Goal: Information Seeking & Learning: Learn about a topic

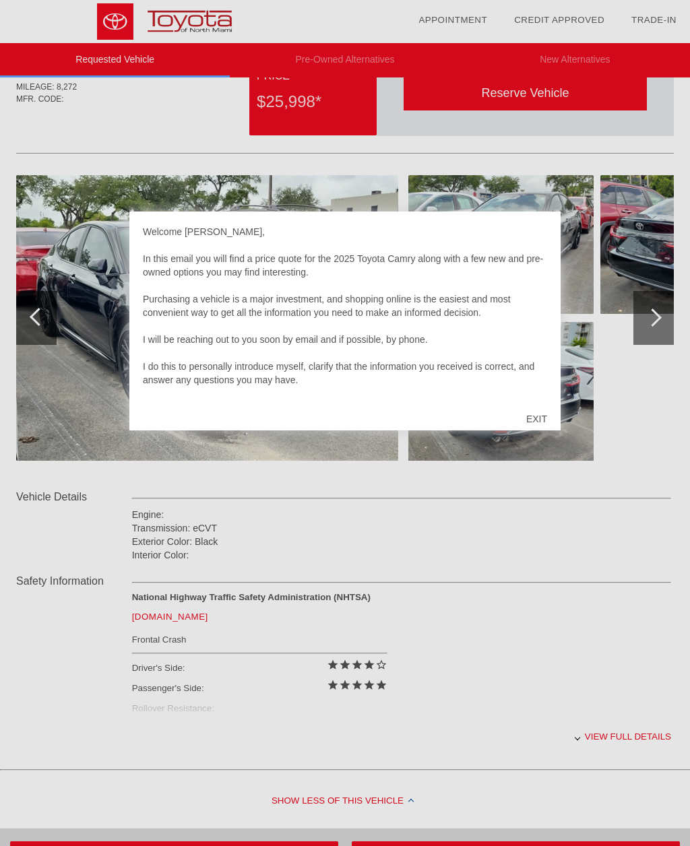
scroll to position [73, 0]
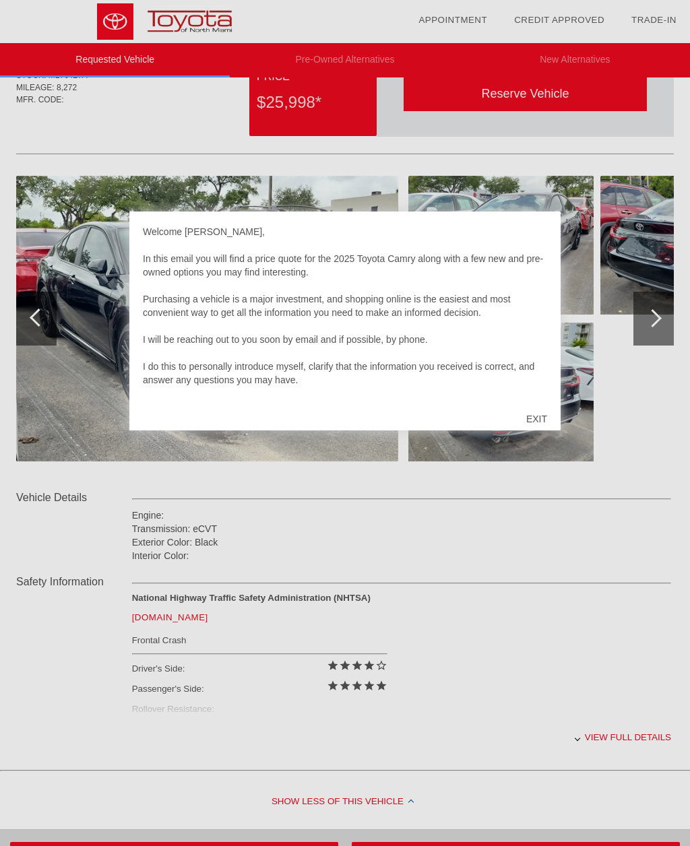
click at [548, 410] on div "EXIT" at bounding box center [537, 419] width 48 height 40
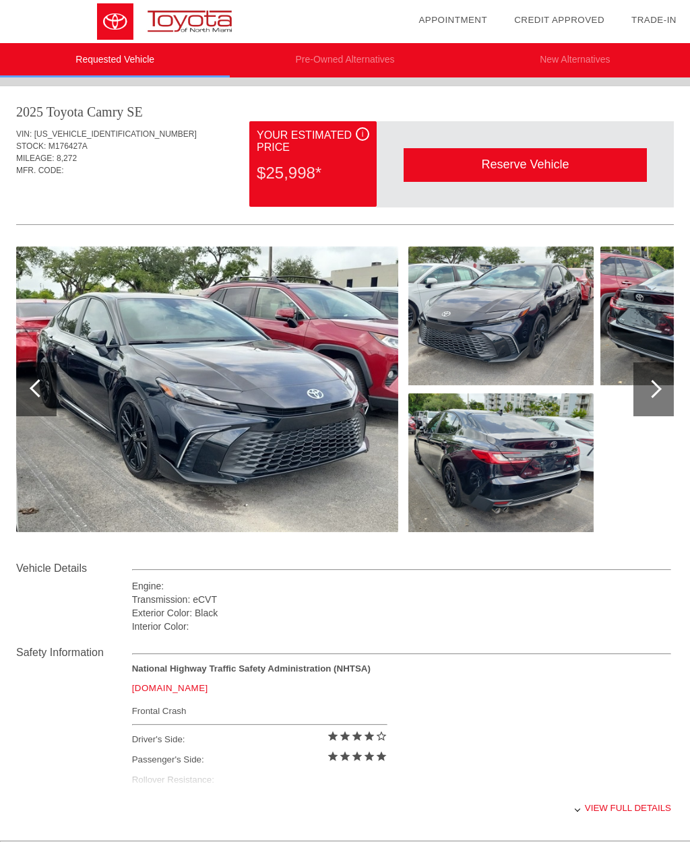
scroll to position [1, 0]
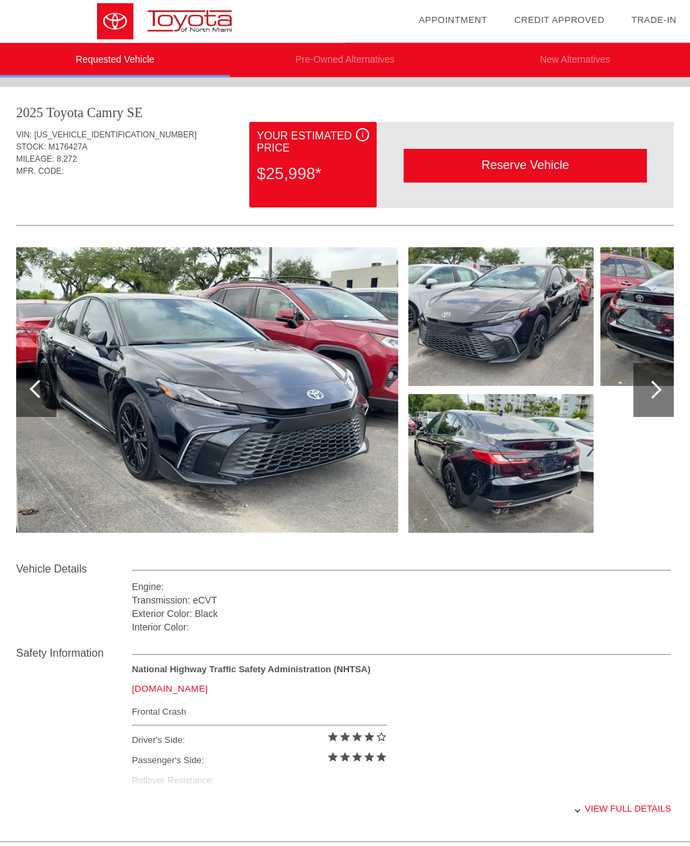
click at [361, 460] on img at bounding box center [207, 391] width 382 height 286
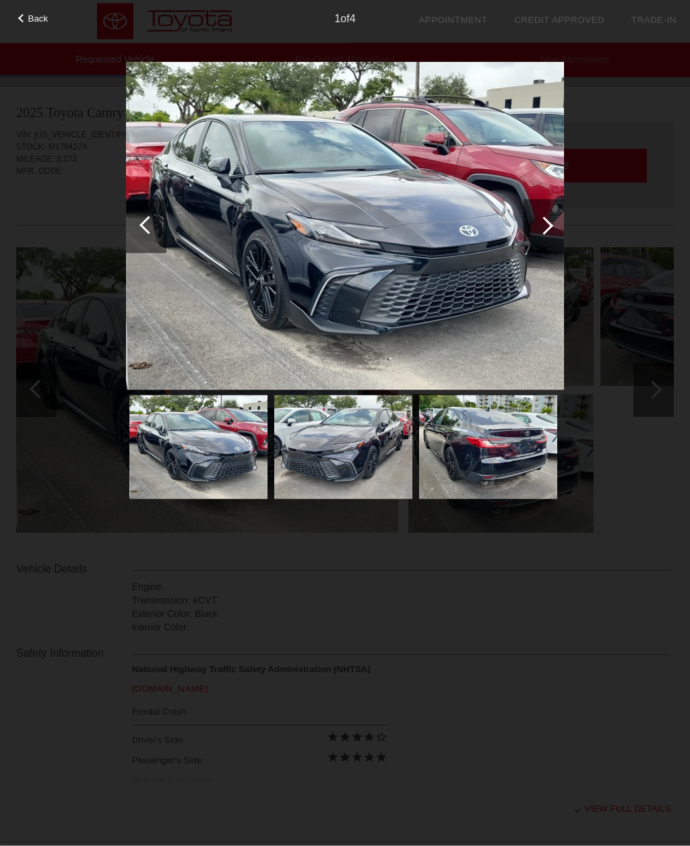
scroll to position [1, 0]
click at [534, 454] on img at bounding box center [488, 447] width 138 height 104
click at [542, 228] on div at bounding box center [544, 226] width 18 height 18
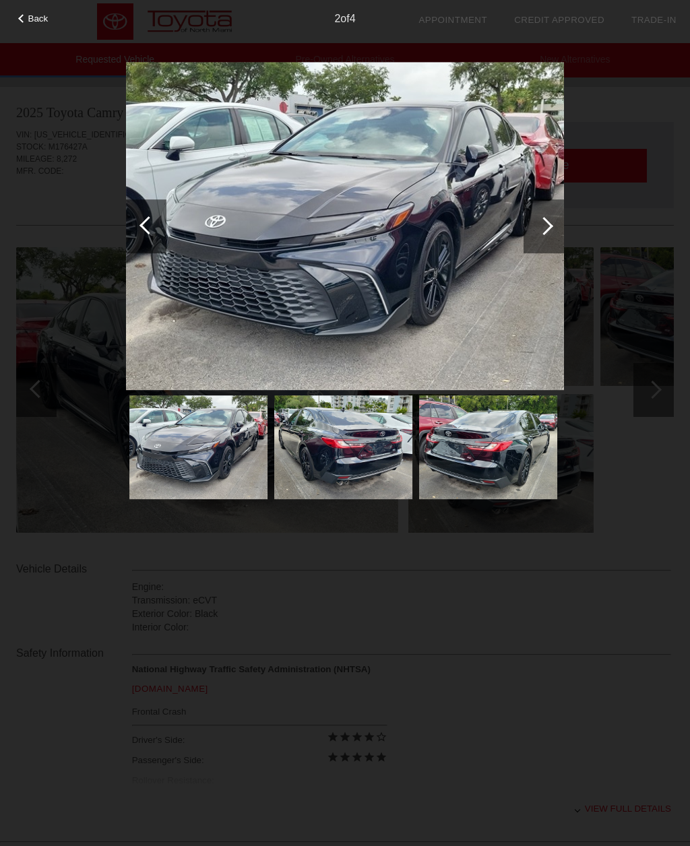
click at [551, 231] on div at bounding box center [543, 226] width 40 height 54
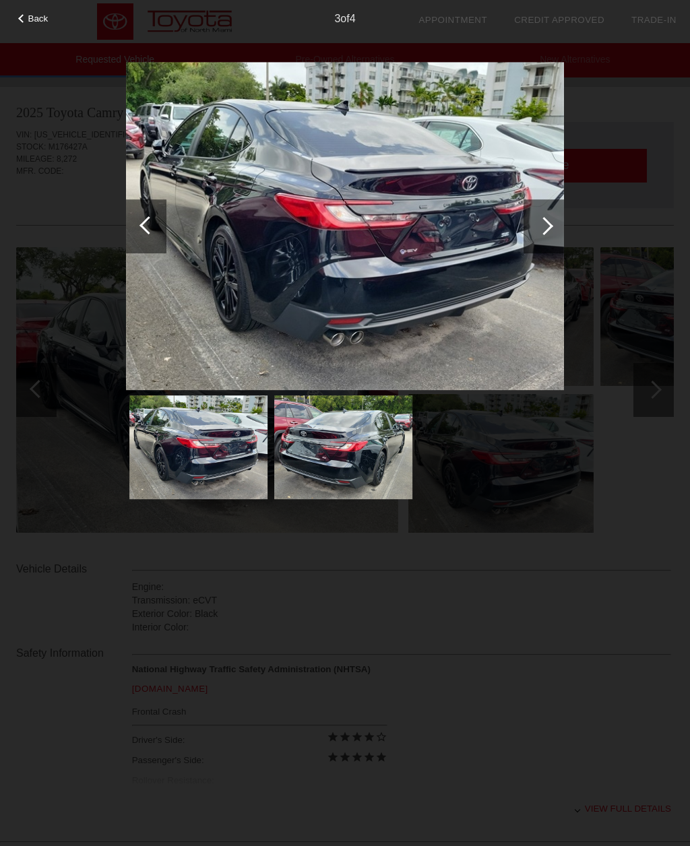
click at [548, 231] on div at bounding box center [543, 226] width 40 height 54
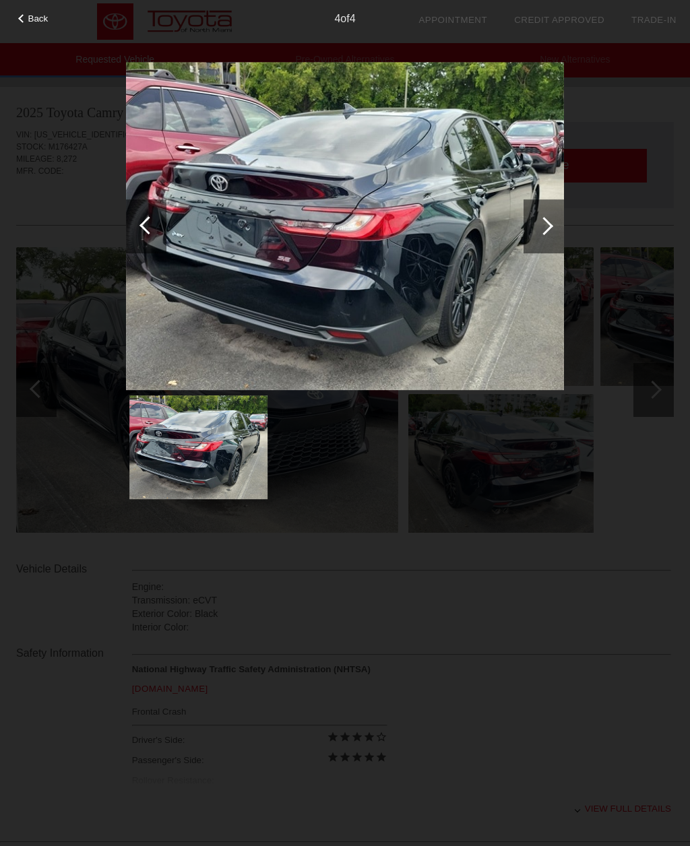
click at [548, 230] on div at bounding box center [544, 226] width 18 height 18
click at [547, 228] on div at bounding box center [544, 226] width 18 height 18
click at [542, 234] on div at bounding box center [543, 226] width 40 height 54
click at [531, 231] on div at bounding box center [543, 226] width 40 height 54
click at [557, 223] on div at bounding box center [543, 226] width 40 height 54
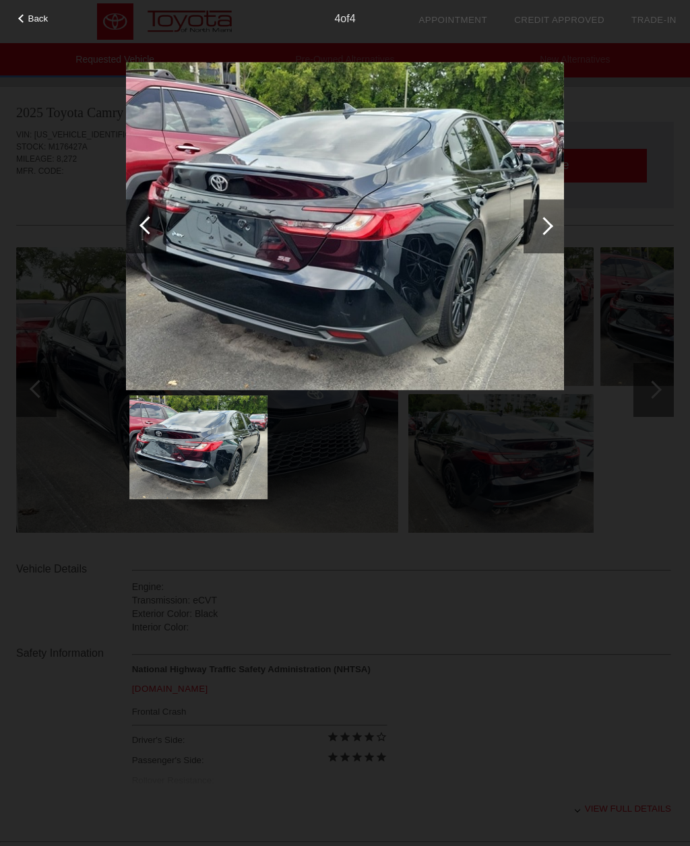
click at [539, 234] on div at bounding box center [543, 226] width 40 height 54
click at [511, 268] on img at bounding box center [345, 226] width 438 height 329
click at [267, 454] on img at bounding box center [198, 447] width 138 height 104
click at [24, 15] on div "Back" at bounding box center [33, 16] width 67 height 7
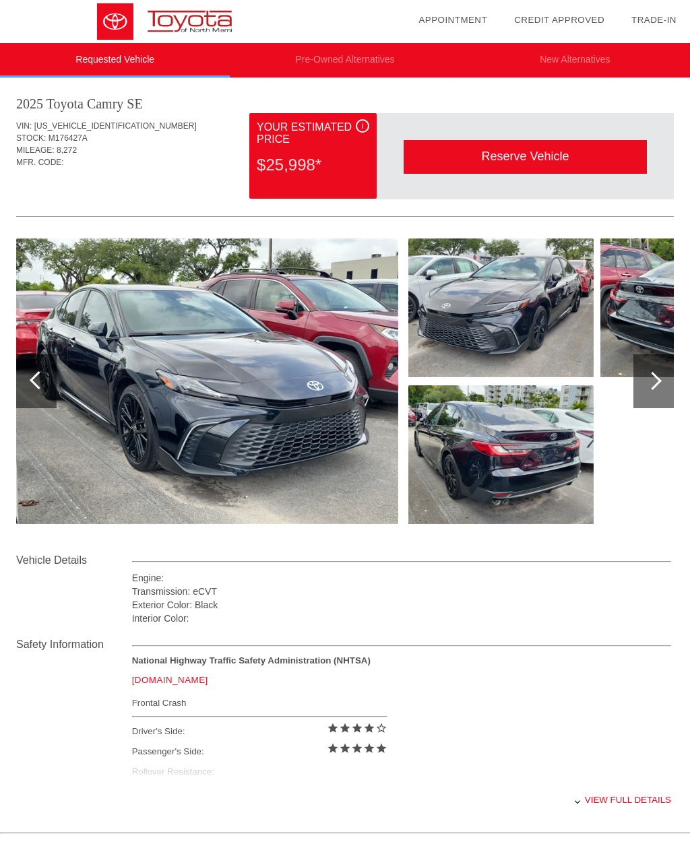
scroll to position [11, 0]
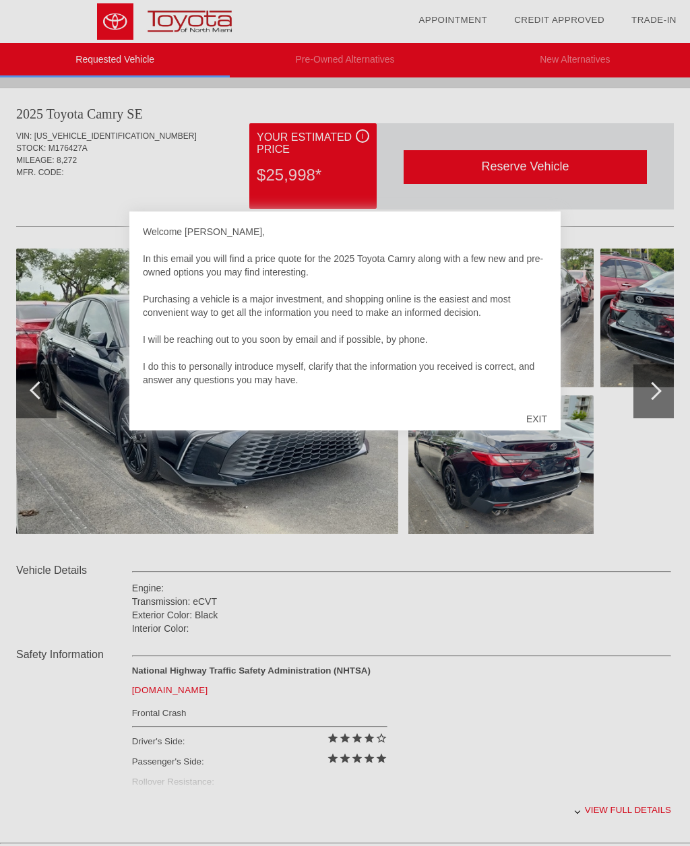
click at [550, 418] on div "EXIT" at bounding box center [537, 419] width 48 height 40
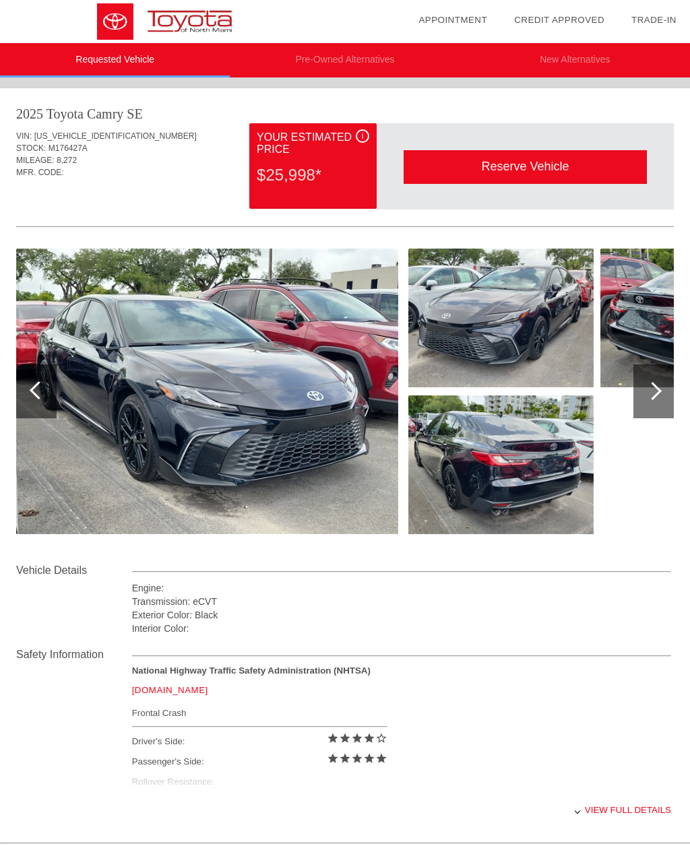
click at [572, 468] on img at bounding box center [500, 464] width 185 height 139
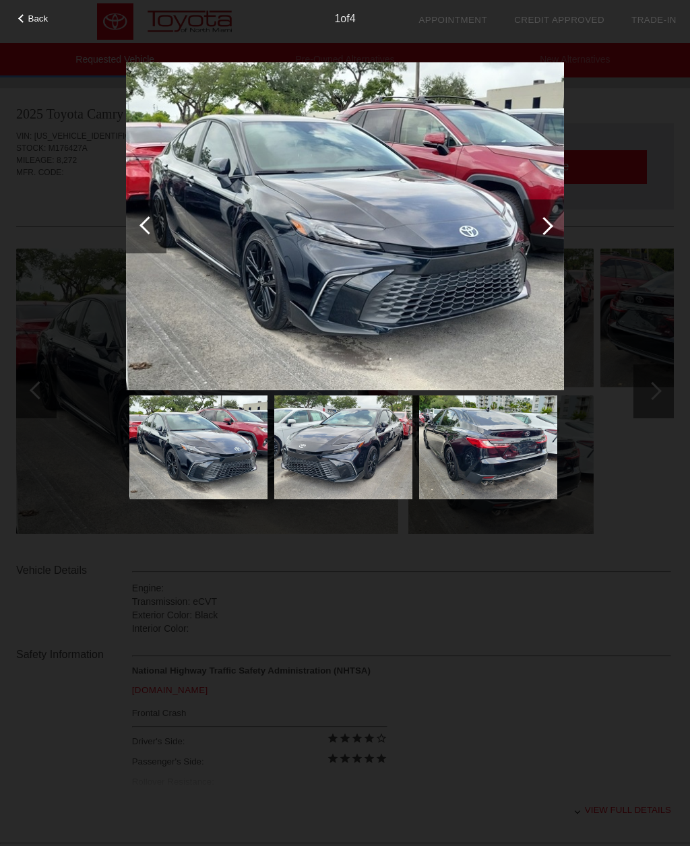
scroll to position [0, 1]
click at [538, 422] on img at bounding box center [488, 447] width 138 height 104
click at [30, 15] on span "Back" at bounding box center [38, 18] width 20 height 10
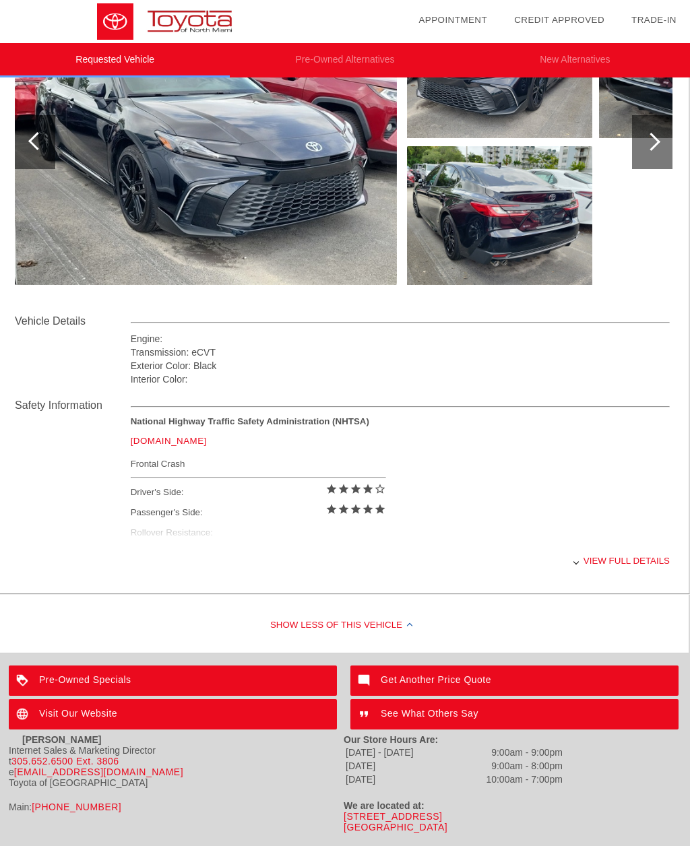
scroll to position [251, 1]
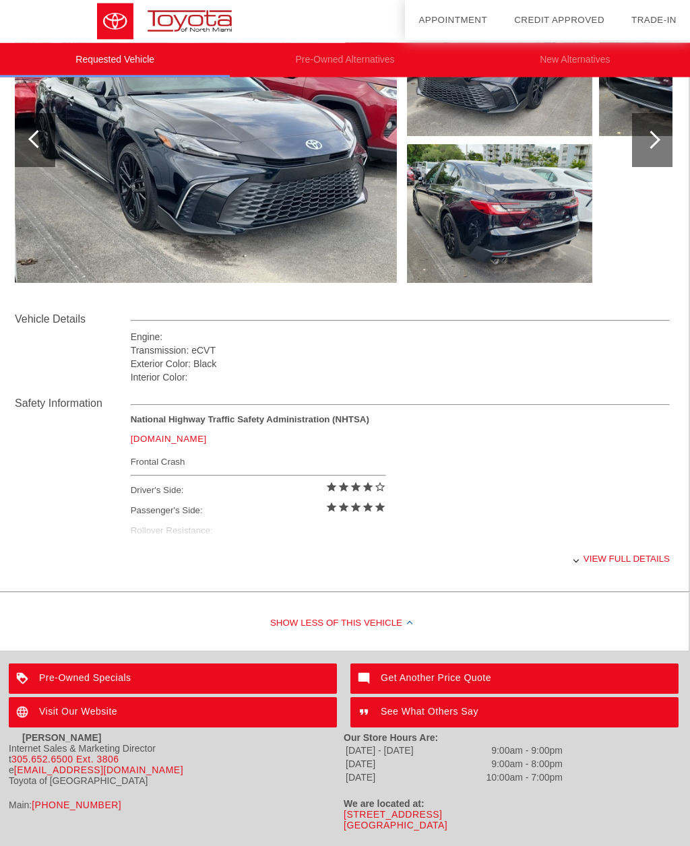
click at [621, 574] on div "View full details" at bounding box center [400, 559] width 539 height 33
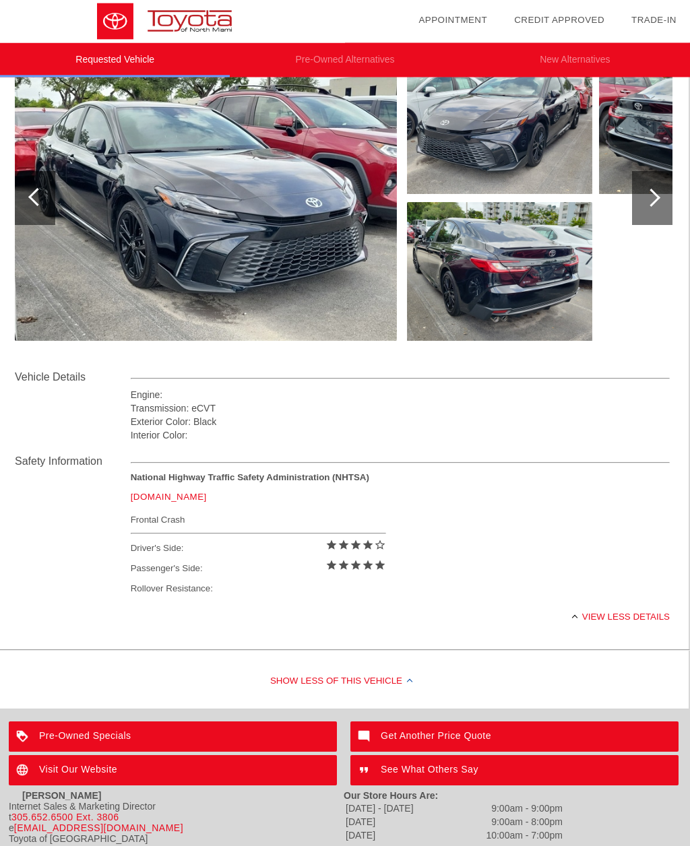
scroll to position [201, 1]
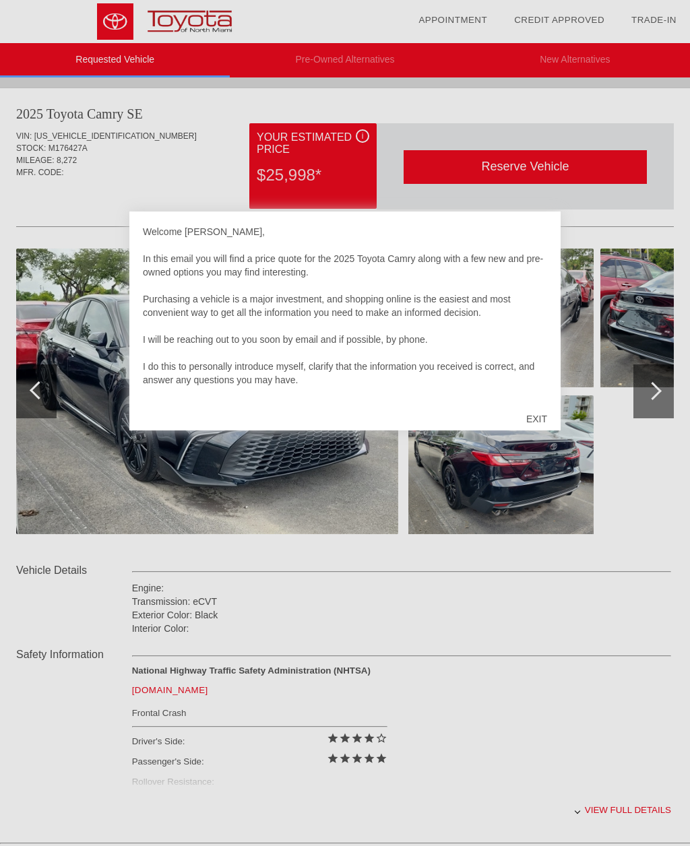
scroll to position [1, 0]
click at [544, 405] on div "EXIT" at bounding box center [537, 419] width 48 height 40
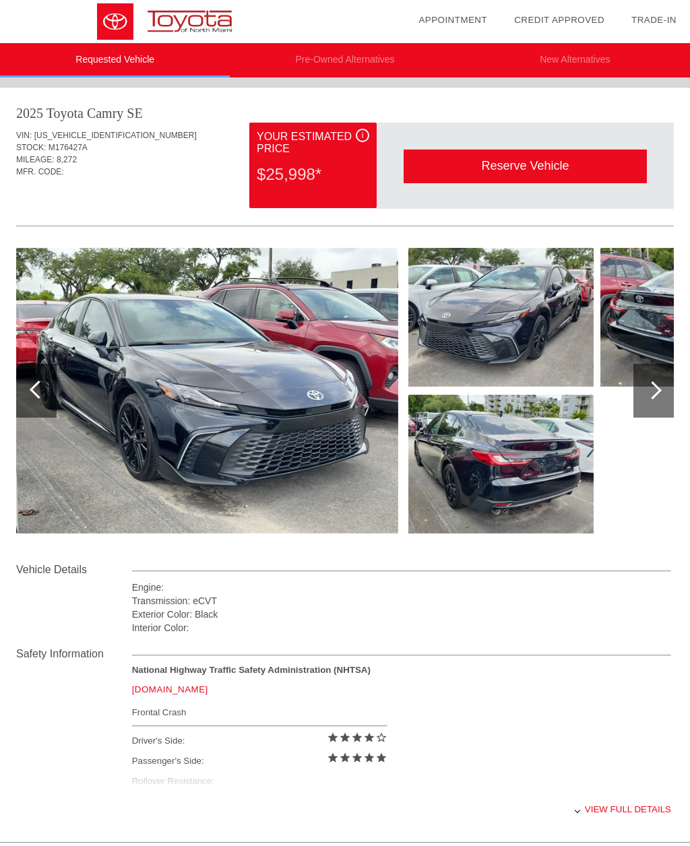
click at [546, 451] on img at bounding box center [500, 464] width 185 height 139
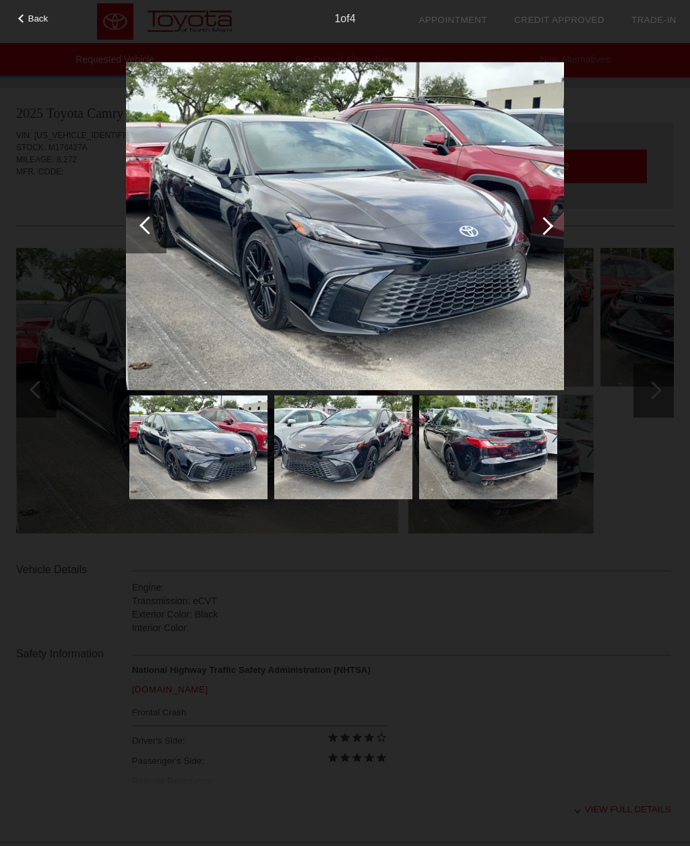
click at [532, 435] on img at bounding box center [488, 447] width 138 height 104
click at [554, 217] on div at bounding box center [543, 226] width 40 height 54
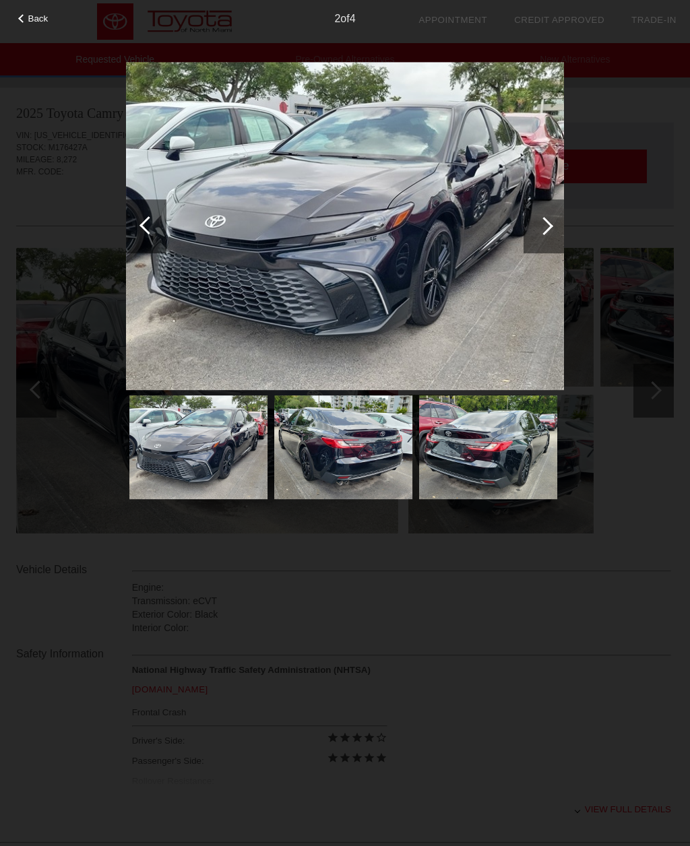
click at [542, 220] on div at bounding box center [544, 226] width 18 height 18
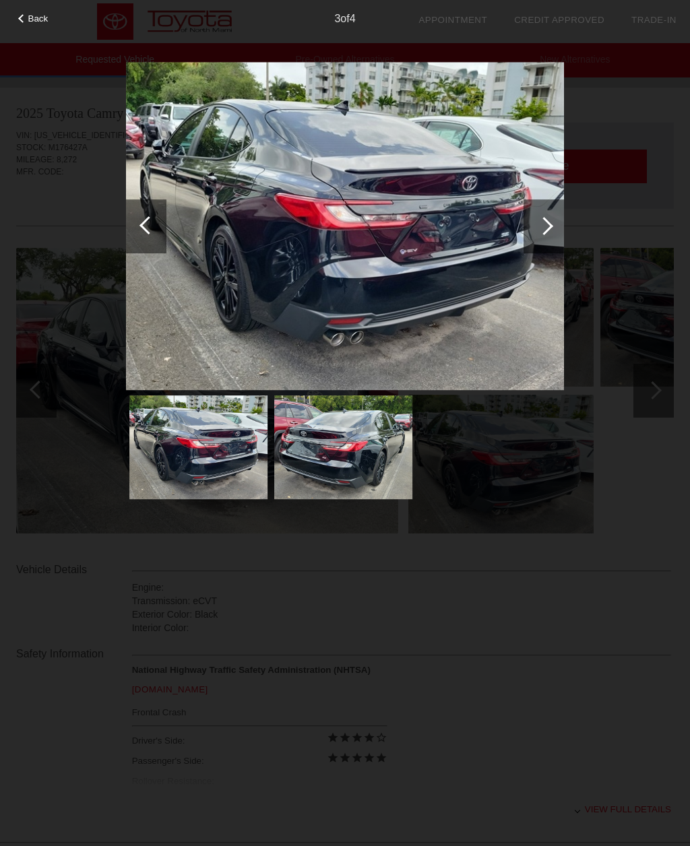
click at [551, 226] on div at bounding box center [544, 226] width 18 height 18
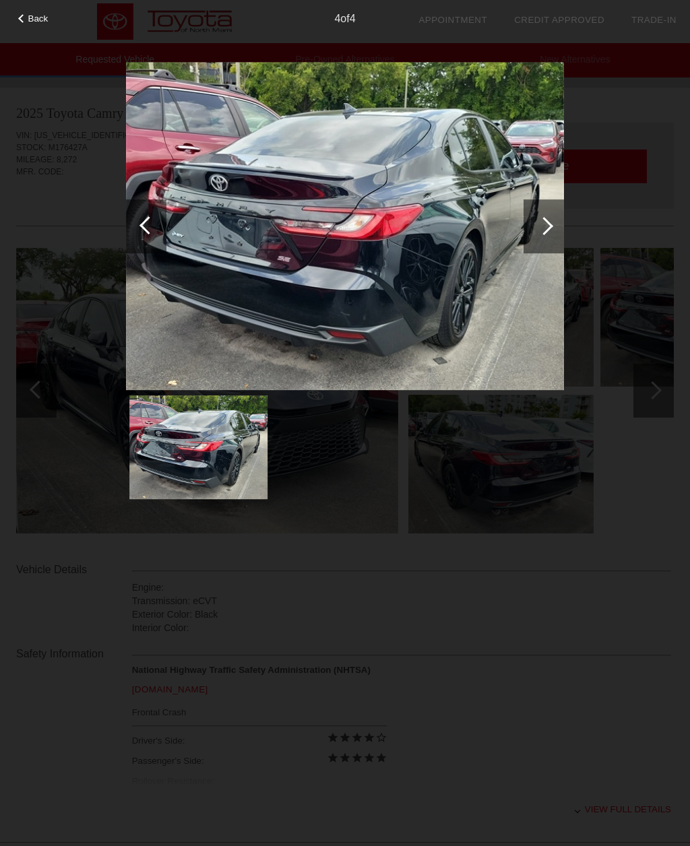
click at [534, 215] on div at bounding box center [543, 226] width 40 height 54
click at [542, 219] on div at bounding box center [544, 226] width 18 height 18
click at [542, 224] on div at bounding box center [544, 226] width 18 height 18
click at [234, 450] on img at bounding box center [198, 447] width 138 height 104
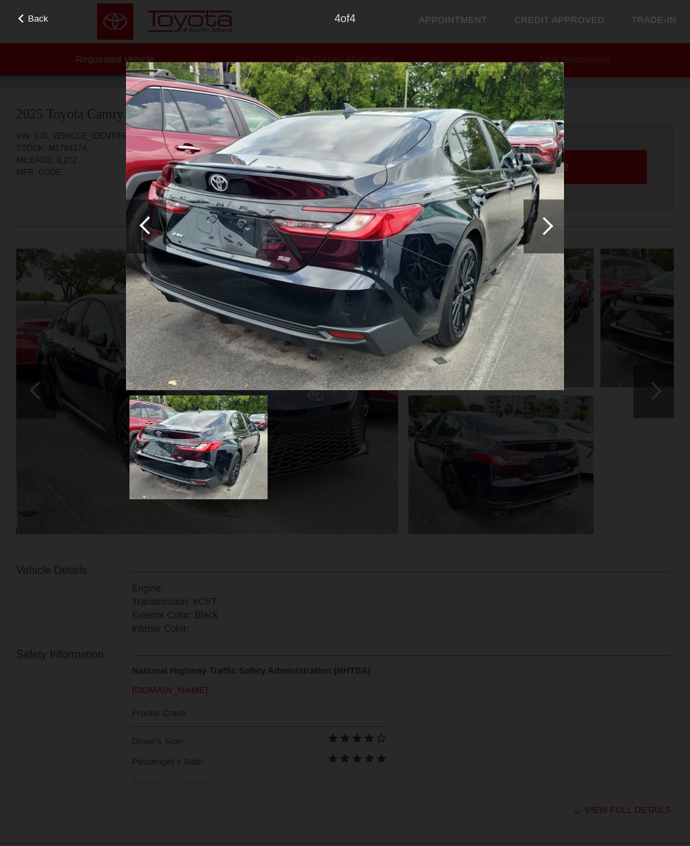
click at [158, 216] on div at bounding box center [146, 226] width 40 height 54
